Goal: Transaction & Acquisition: Book appointment/travel/reservation

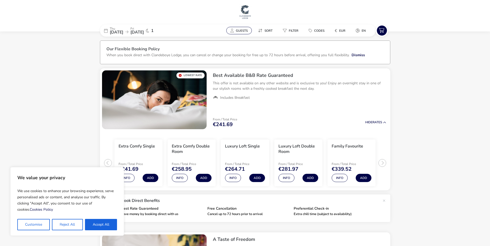
click at [239, 31] on span "Guests" at bounding box center [242, 31] width 12 height 4
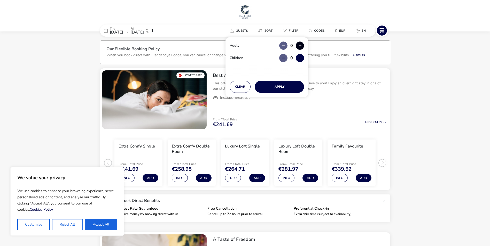
click at [300, 45] on button "button" at bounding box center [299, 46] width 8 height 8
type input "2"
click at [280, 83] on button "Apply" at bounding box center [278, 87] width 49 height 12
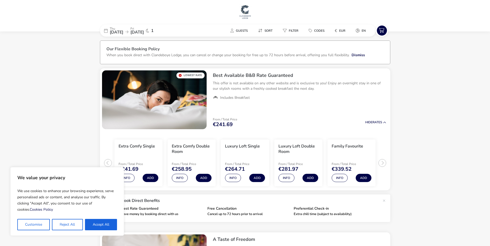
click at [249, 8] on img at bounding box center [244, 11] width 13 height 15
